Goal: Transaction & Acquisition: Purchase product/service

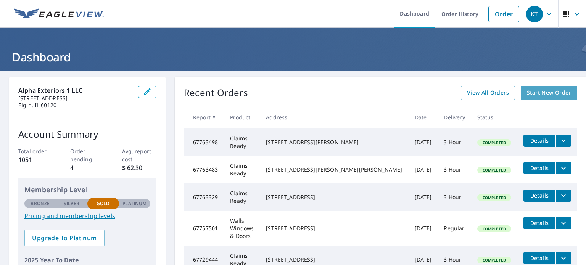
click at [527, 91] on span "Start New Order" at bounding box center [549, 93] width 44 height 10
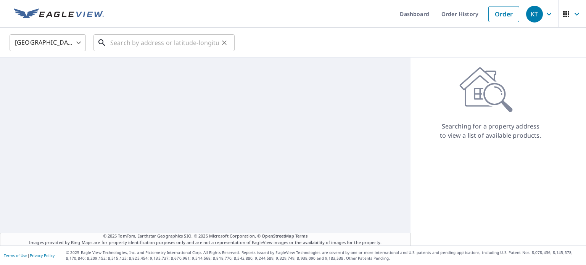
click at [129, 42] on input "text" at bounding box center [164, 42] width 109 height 21
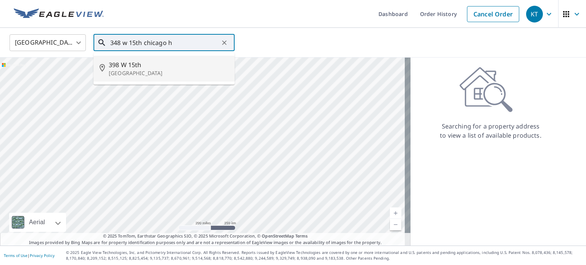
click at [116, 75] on p "[GEOGRAPHIC_DATA]" at bounding box center [169, 73] width 120 height 8
type input "[STREET_ADDRESS]"
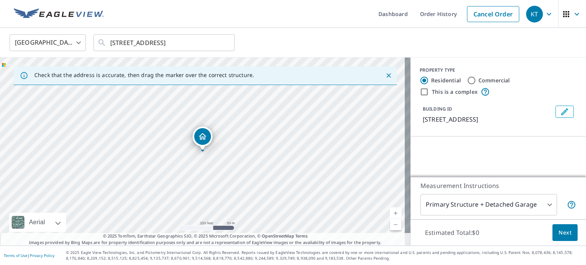
click at [202, 135] on icon "Dropped pin, building 1, Residential property, 398 W 15th Chicago Heights, IL 6…" at bounding box center [202, 136] width 9 height 9
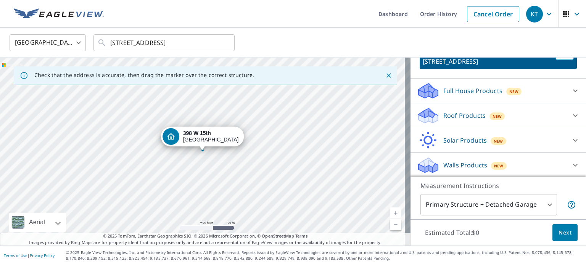
scroll to position [58, 0]
click at [458, 114] on p "Roof Products" at bounding box center [464, 115] width 42 height 9
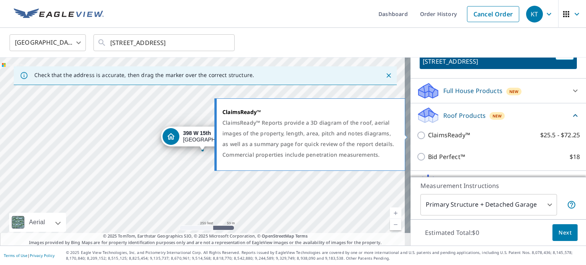
click at [455, 137] on p "ClaimsReady™" at bounding box center [449, 135] width 42 height 10
click at [428, 137] on input "ClaimsReady™ $25.5 - $72.25" at bounding box center [421, 135] width 11 height 9
checkbox input "true"
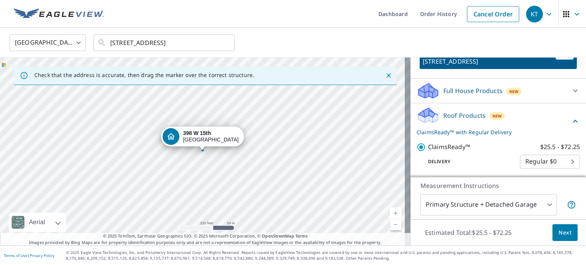
click at [535, 157] on body "KT KT Dashboard Order History Cancel Order KT [GEOGRAPHIC_DATA] [GEOGRAPHIC_DAT…" at bounding box center [293, 132] width 586 height 265
click at [528, 186] on li "3 Hour $37" at bounding box center [538, 188] width 60 height 14
type input "7"
click at [558, 230] on span "Next" at bounding box center [564, 233] width 13 height 10
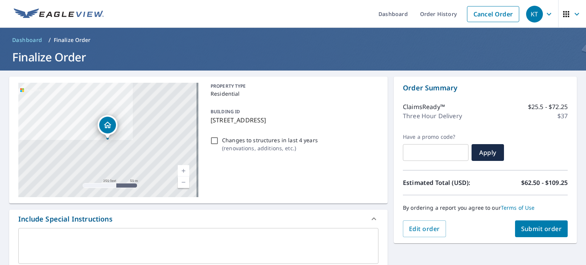
click at [532, 225] on span "Submit order" at bounding box center [541, 229] width 41 height 8
